Goal: Transaction & Acquisition: Obtain resource

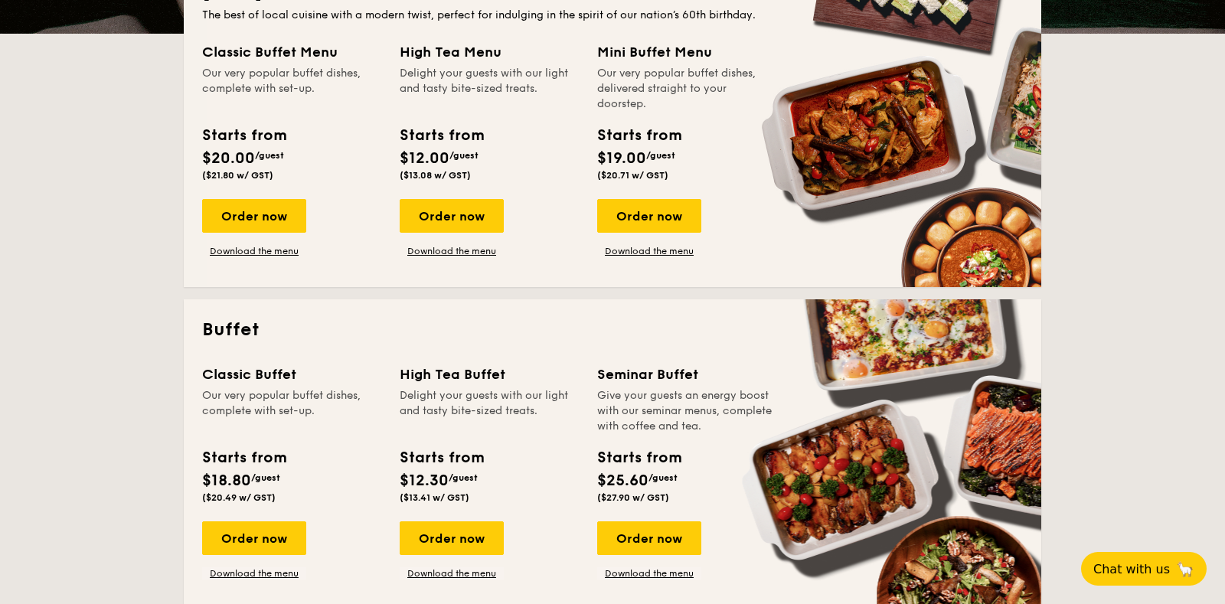
scroll to position [391, 0]
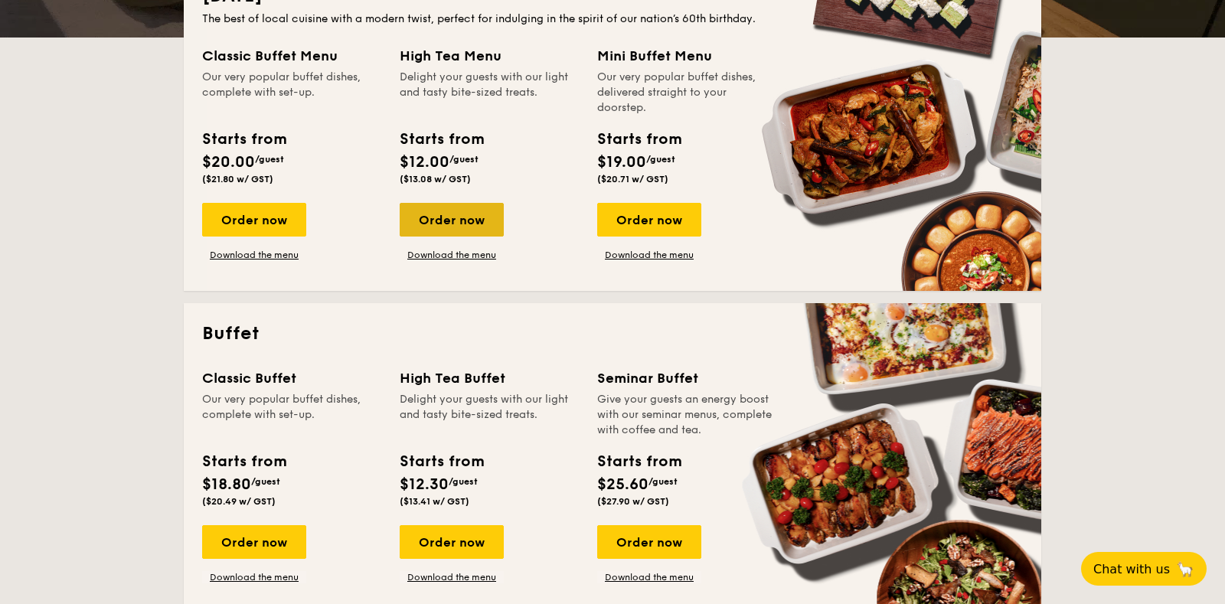
click at [464, 221] on div "Order now" at bounding box center [452, 220] width 104 height 34
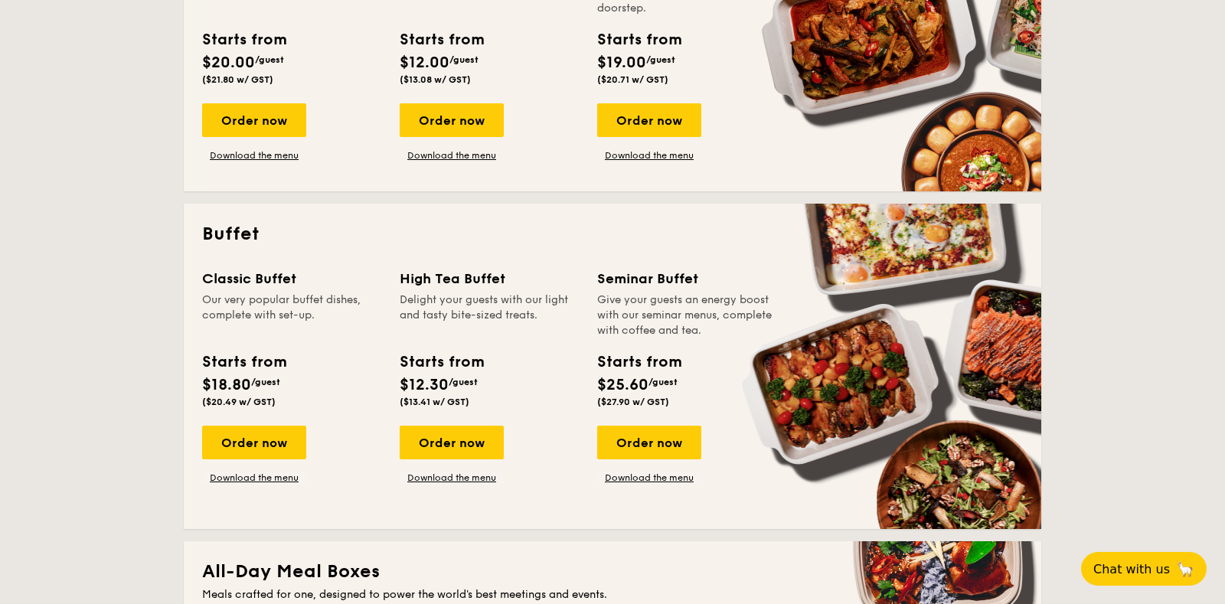
scroll to position [524, 0]
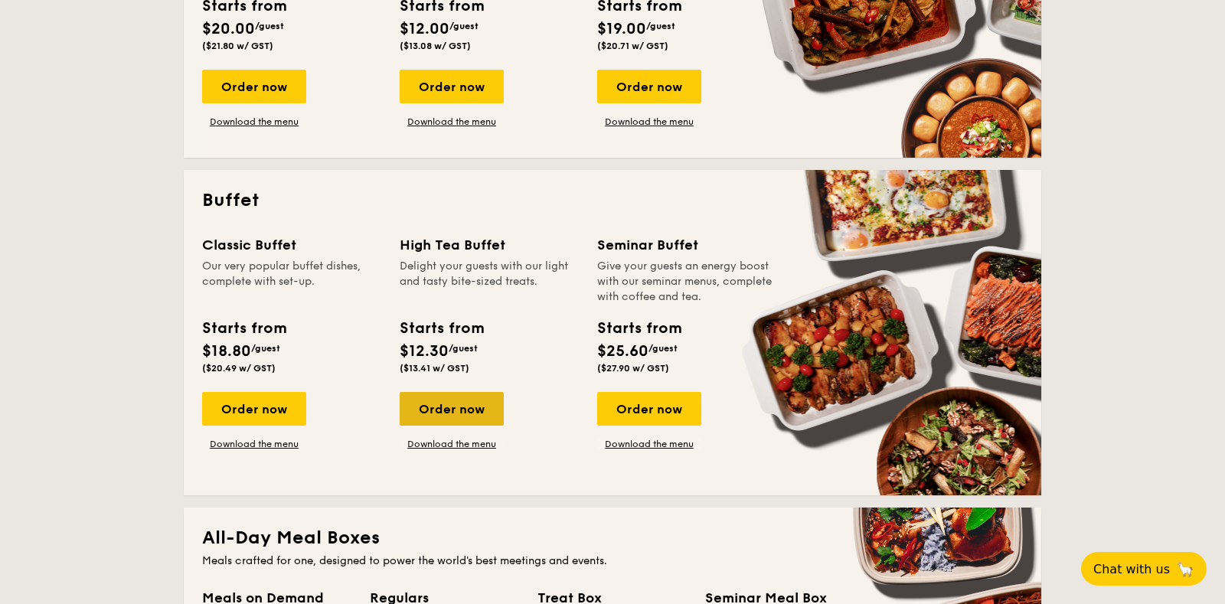
click at [480, 409] on div "Order now" at bounding box center [452, 409] width 104 height 34
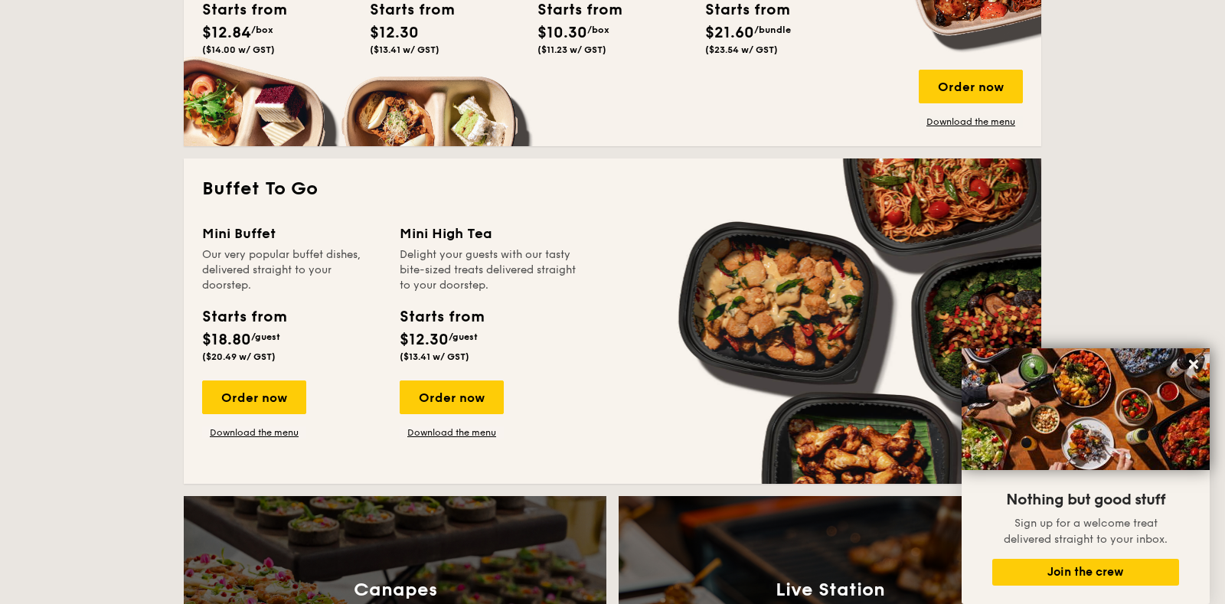
scroll to position [1188, 0]
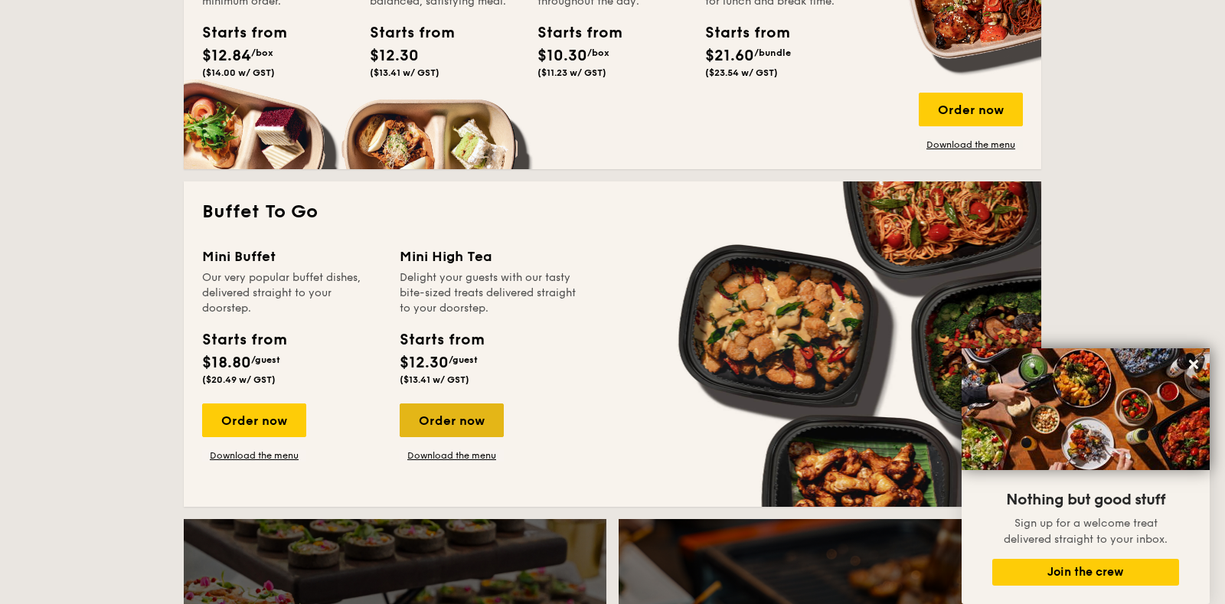
click at [444, 414] on div "Order now" at bounding box center [452, 420] width 104 height 34
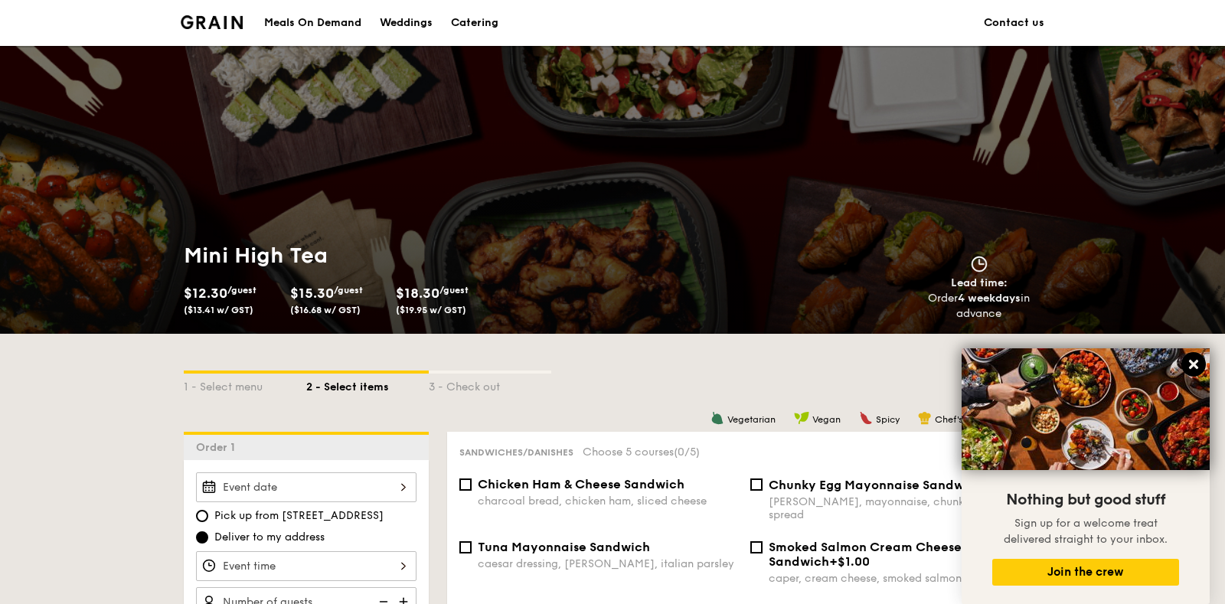
click at [1192, 360] on icon at bounding box center [1193, 364] width 14 height 14
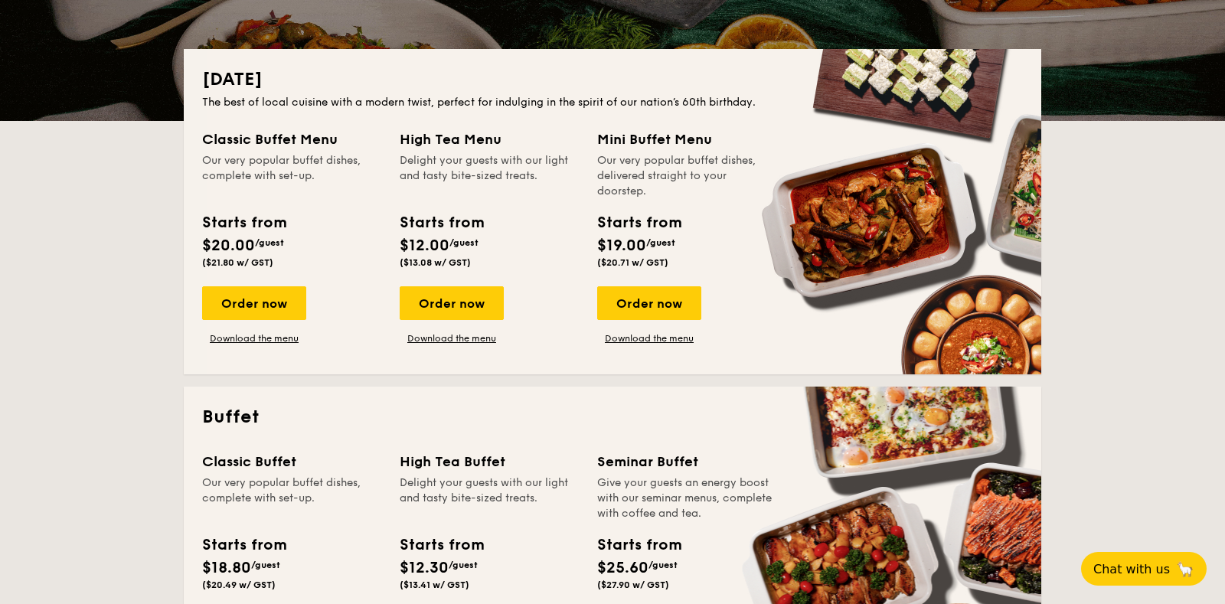
scroll to position [308, 0]
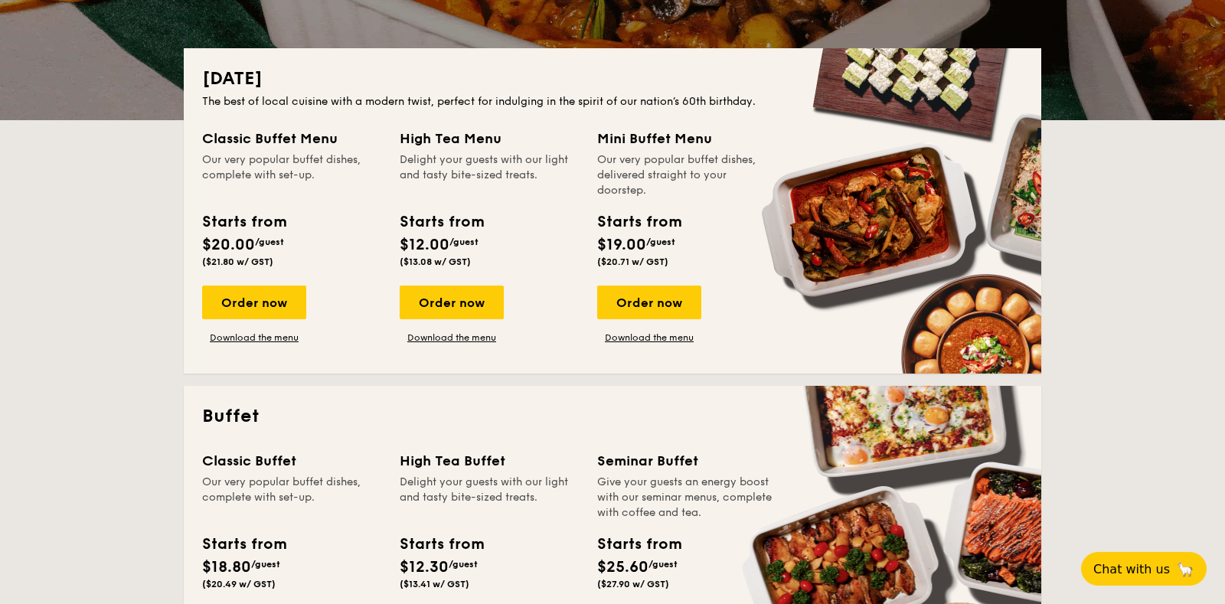
drag, startPoint x: 394, startPoint y: 132, endPoint x: 403, endPoint y: 146, distance: 16.8
click at [403, 146] on div "Classic Buffet Menu Our very popular buffet dishes, complete with set-up. Start…" at bounding box center [612, 241] width 820 height 227
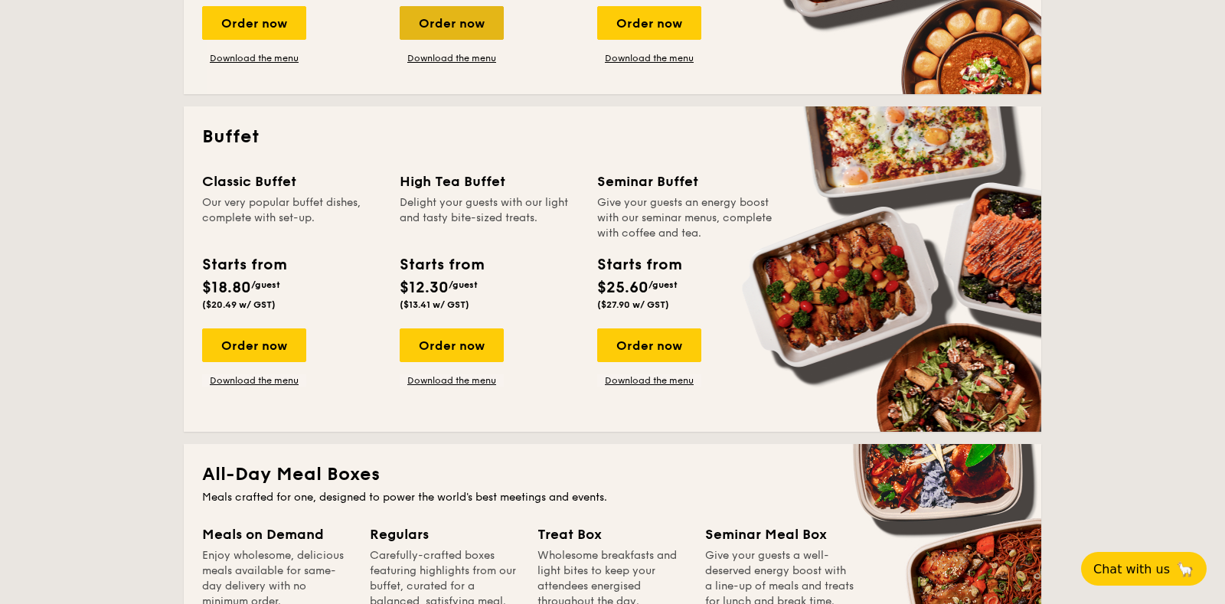
scroll to position [625, 0]
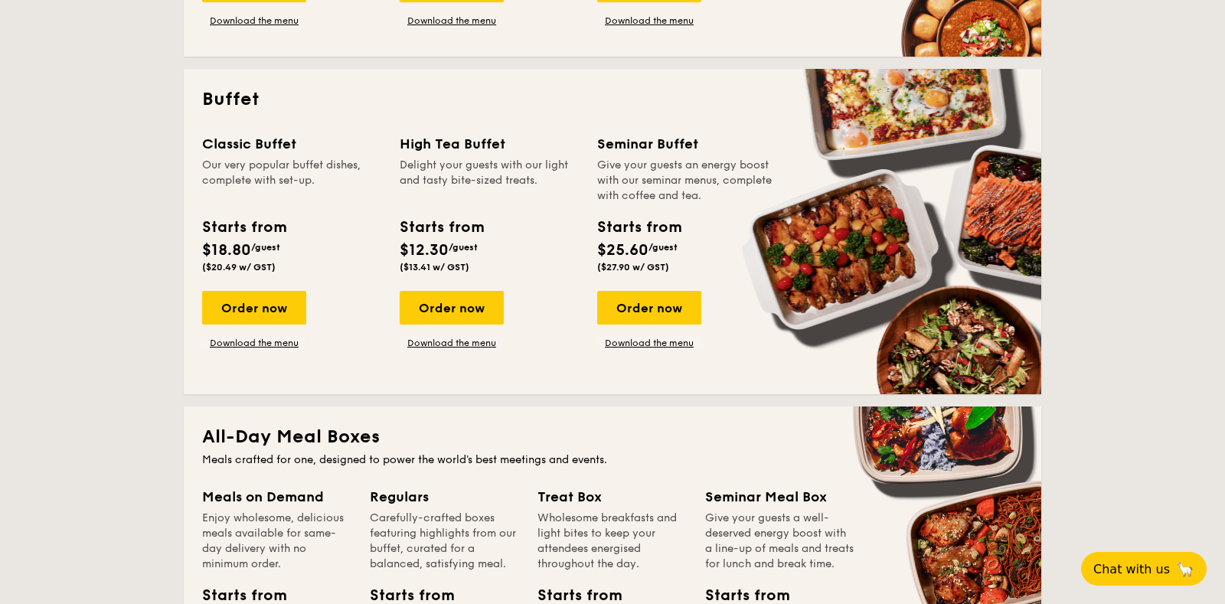
drag, startPoint x: 394, startPoint y: 149, endPoint x: 464, endPoint y: 250, distance: 122.1
click at [452, 225] on div "Classic Buffet Our very popular buffet dishes, complete with set-up. Starts fro…" at bounding box center [612, 254] width 820 height 243
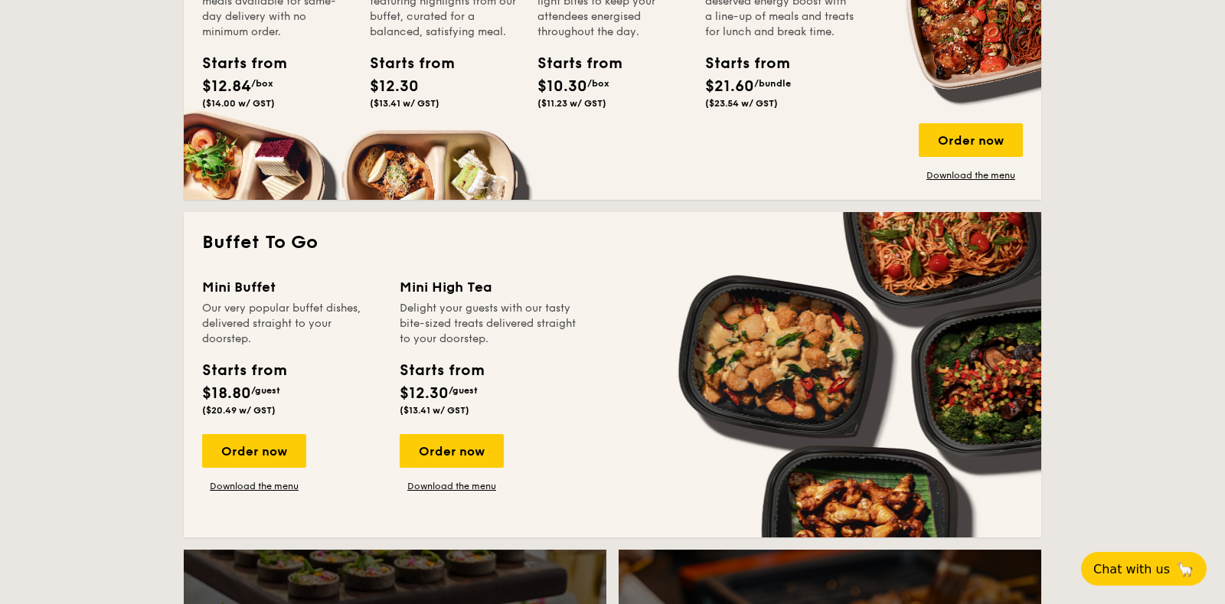
scroll to position [1360, 0]
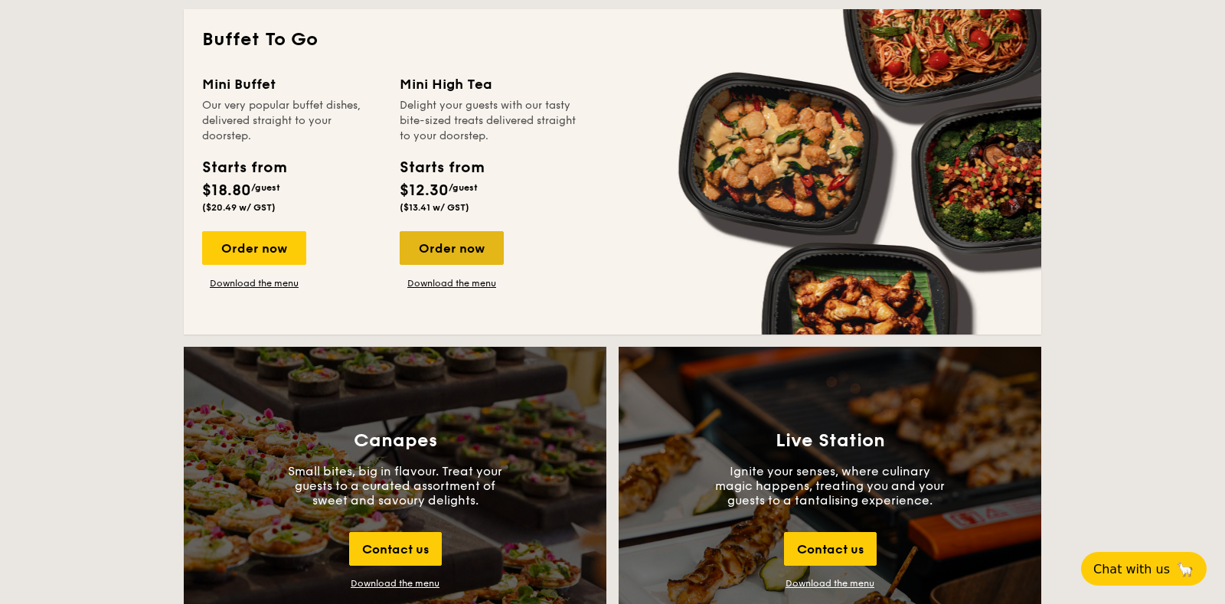
click at [442, 239] on div "Order now" at bounding box center [452, 248] width 104 height 34
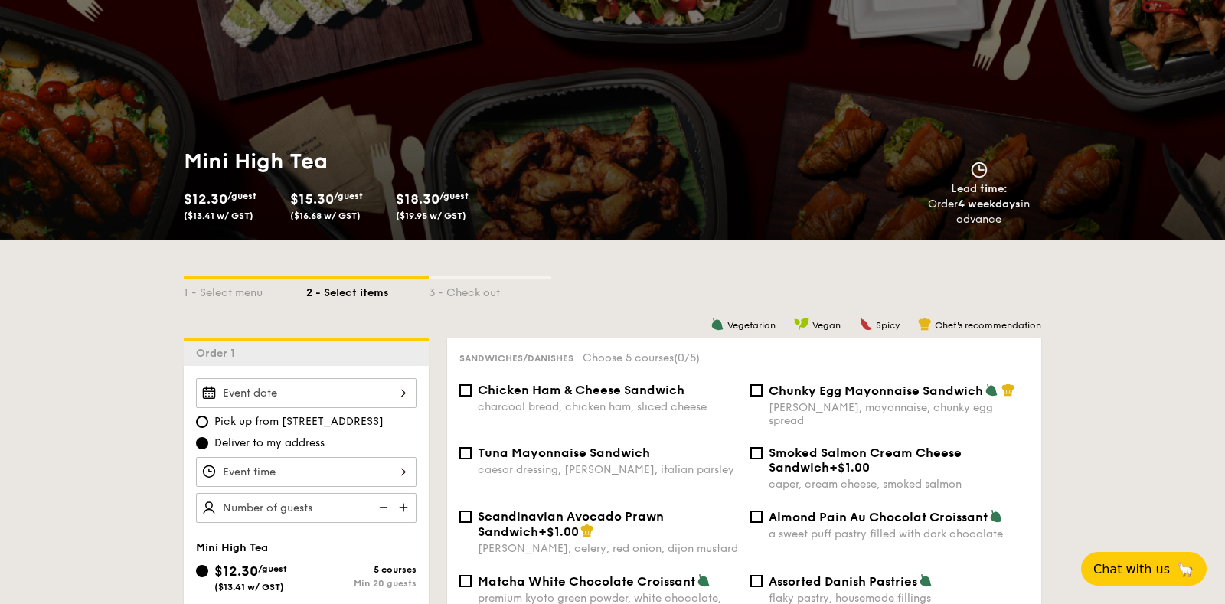
scroll to position [88, 0]
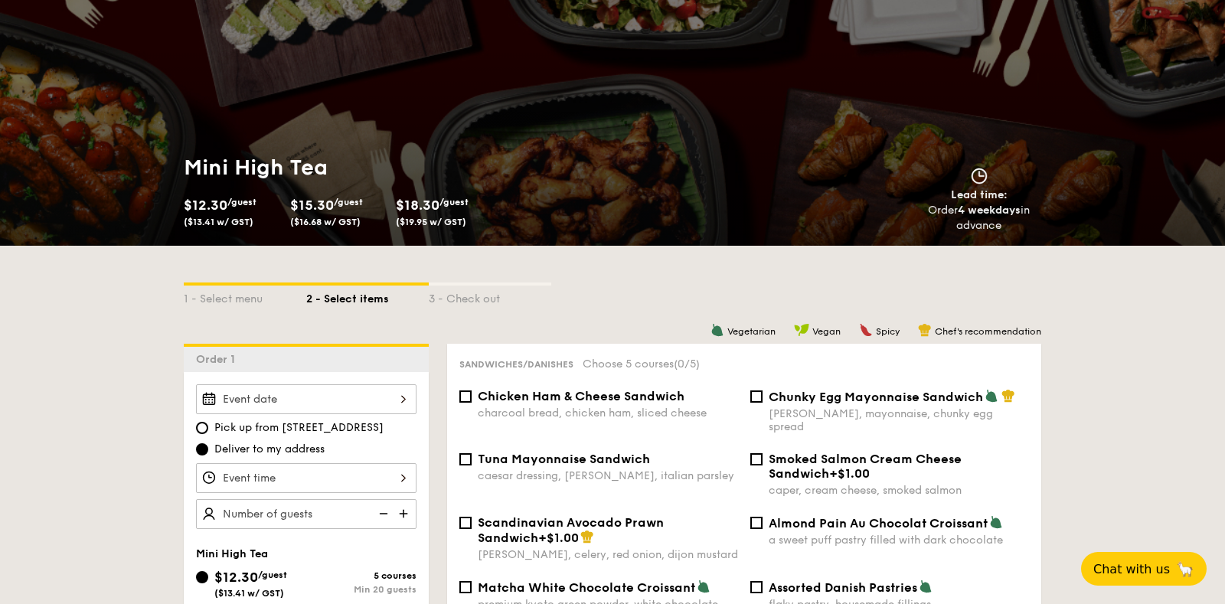
drag, startPoint x: 464, startPoint y: 223, endPoint x: 181, endPoint y: 199, distance: 284.2
click at [181, 199] on div "$12.30 /guest ($13.41 w/ GST) $15.30 /guest ($16.68 w/ GST) $18.30 /guest ($19.…" at bounding box center [337, 214] width 318 height 40
copy div "$12.30 /guest ($13.41 w/ GST) $15.30 /guest ($16.68 w/ GST) $18.30 /guest ($19.…"
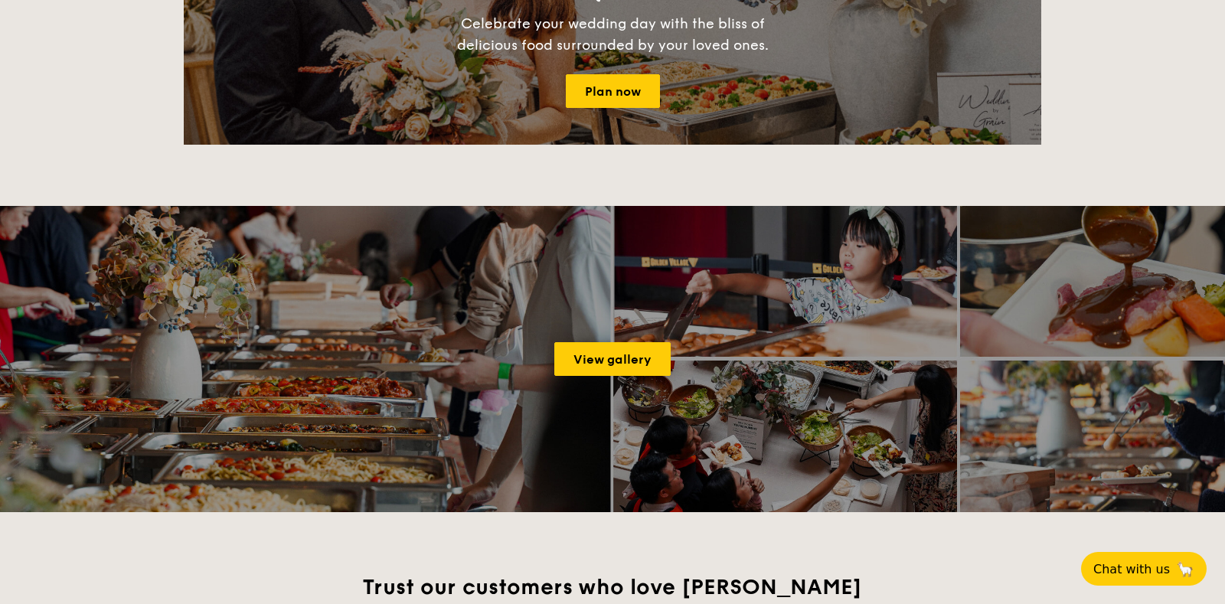
scroll to position [1884, 0]
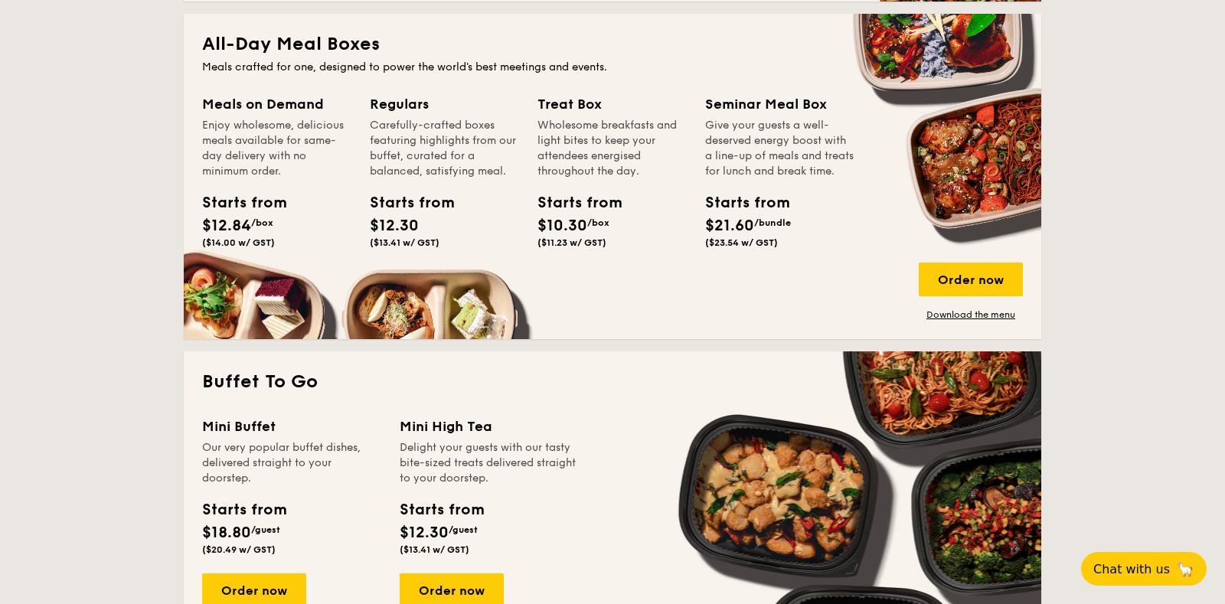
scroll to position [1094, 0]
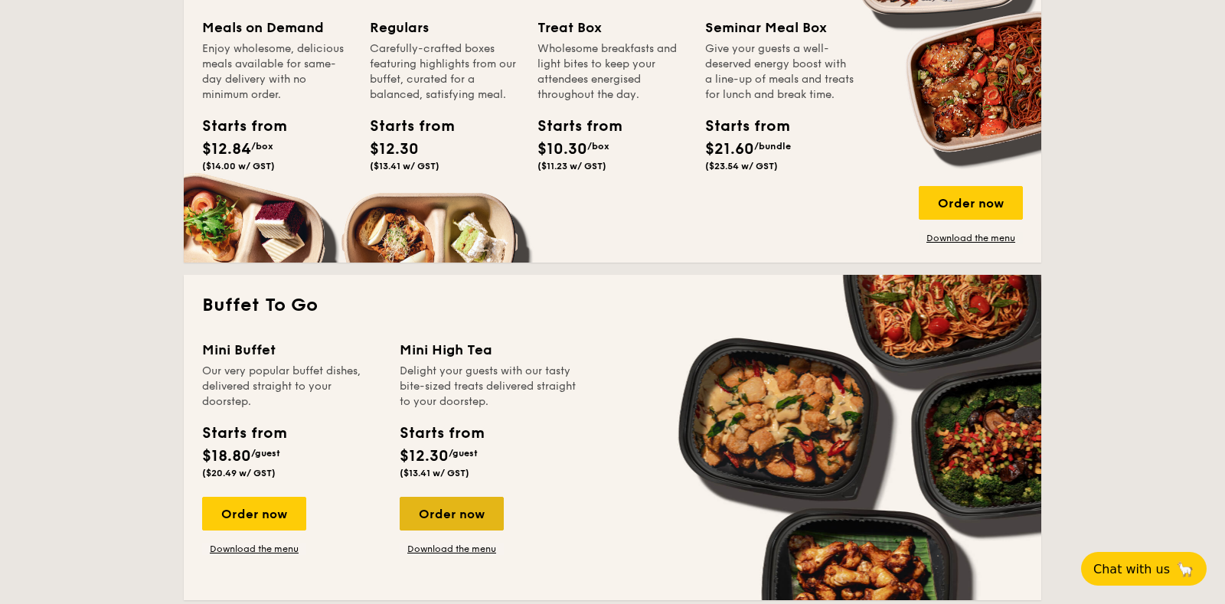
click at [462, 517] on div "Order now" at bounding box center [452, 514] width 104 height 34
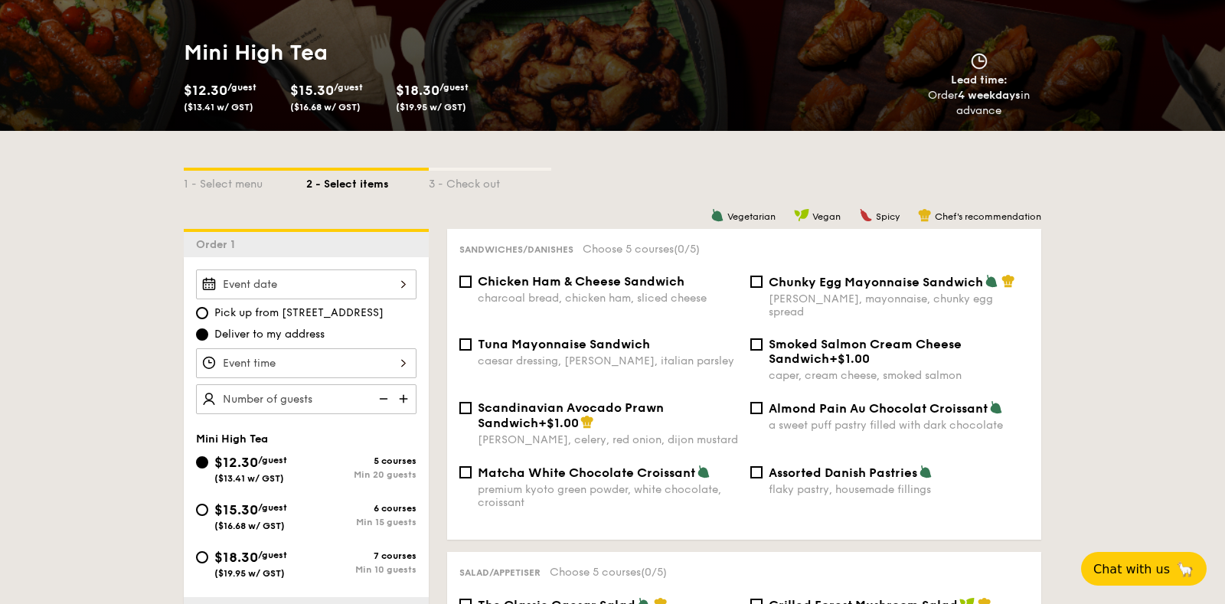
scroll to position [209, 0]
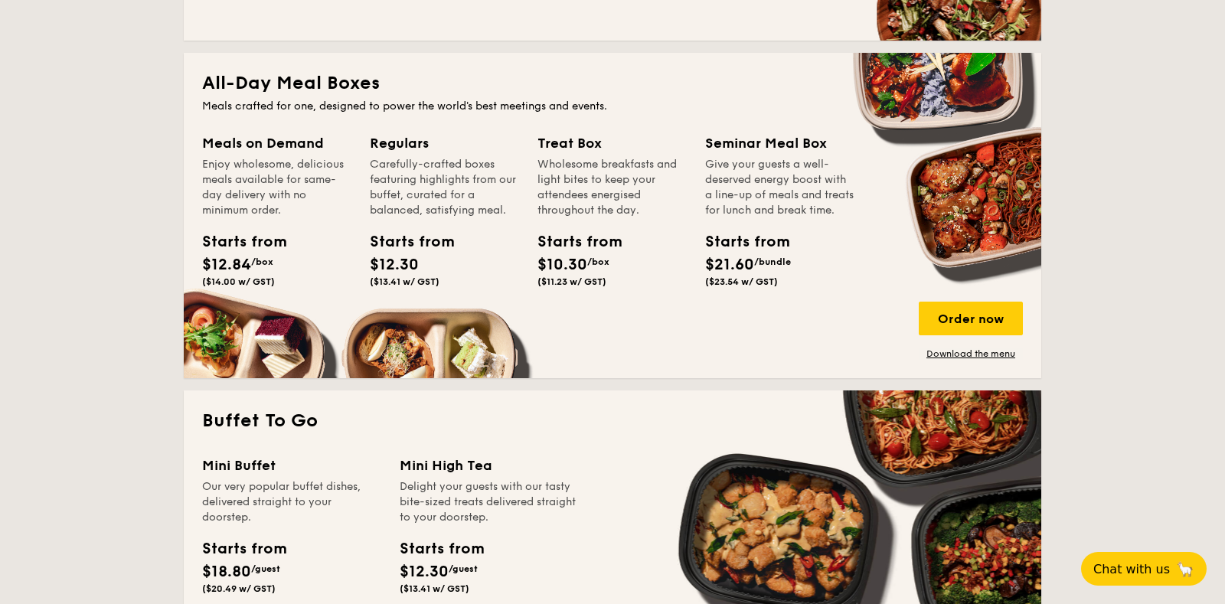
scroll to position [732, 0]
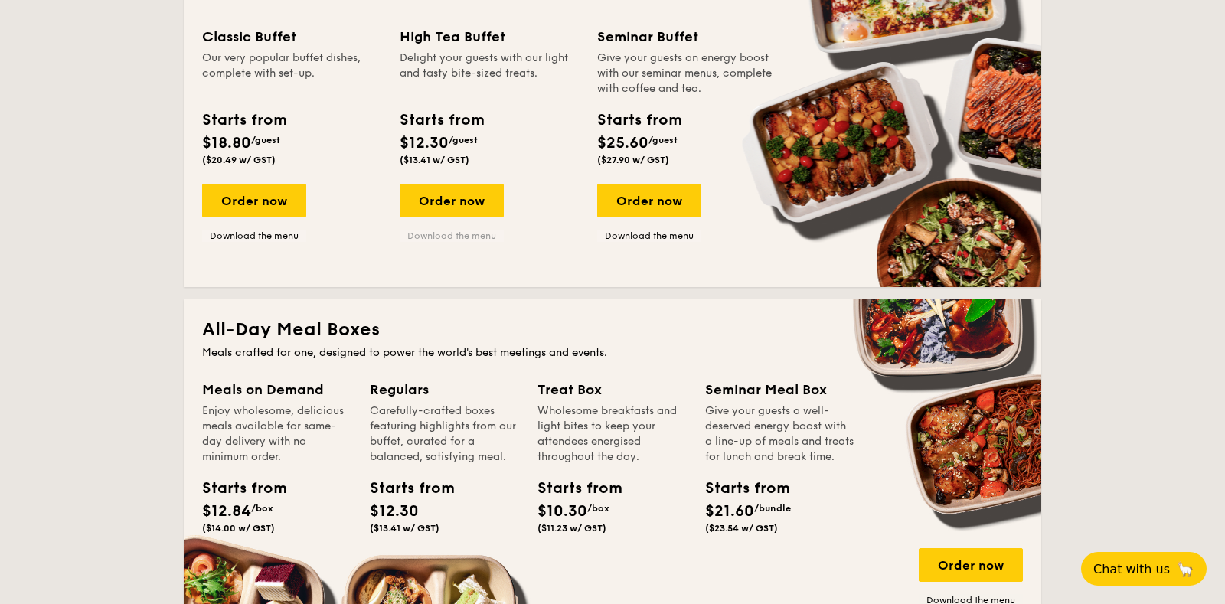
click at [451, 236] on link "Download the menu" at bounding box center [452, 236] width 104 height 12
